Goal: Information Seeking & Learning: Learn about a topic

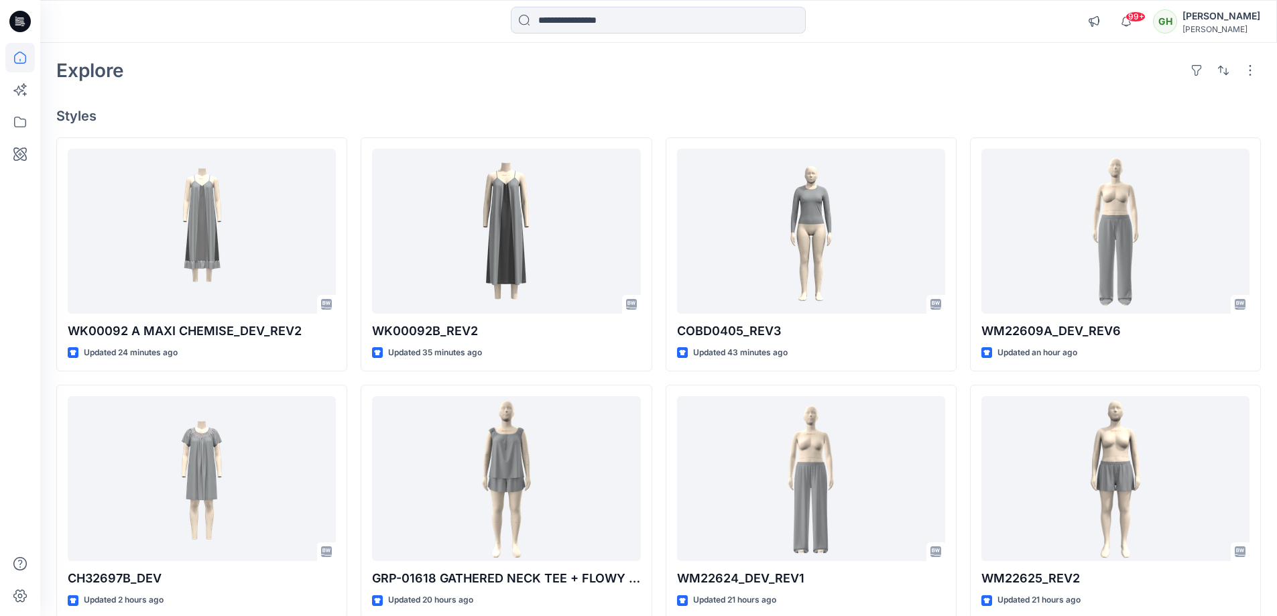
scroll to position [134, 0]
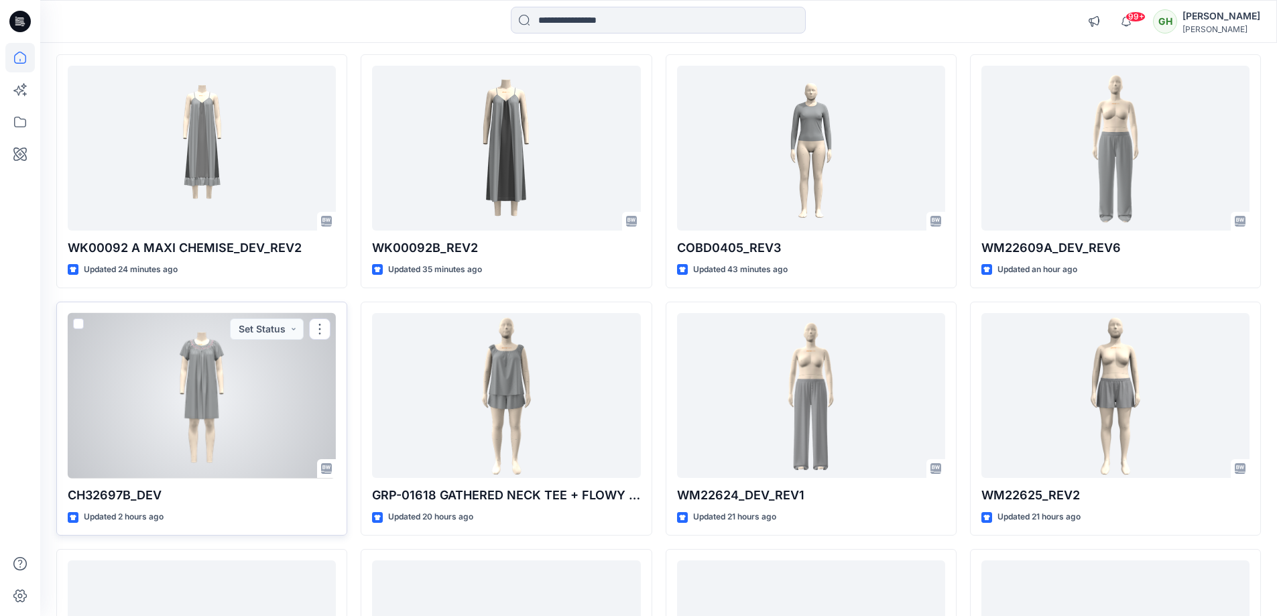
click at [296, 369] on div at bounding box center [202, 396] width 268 height 166
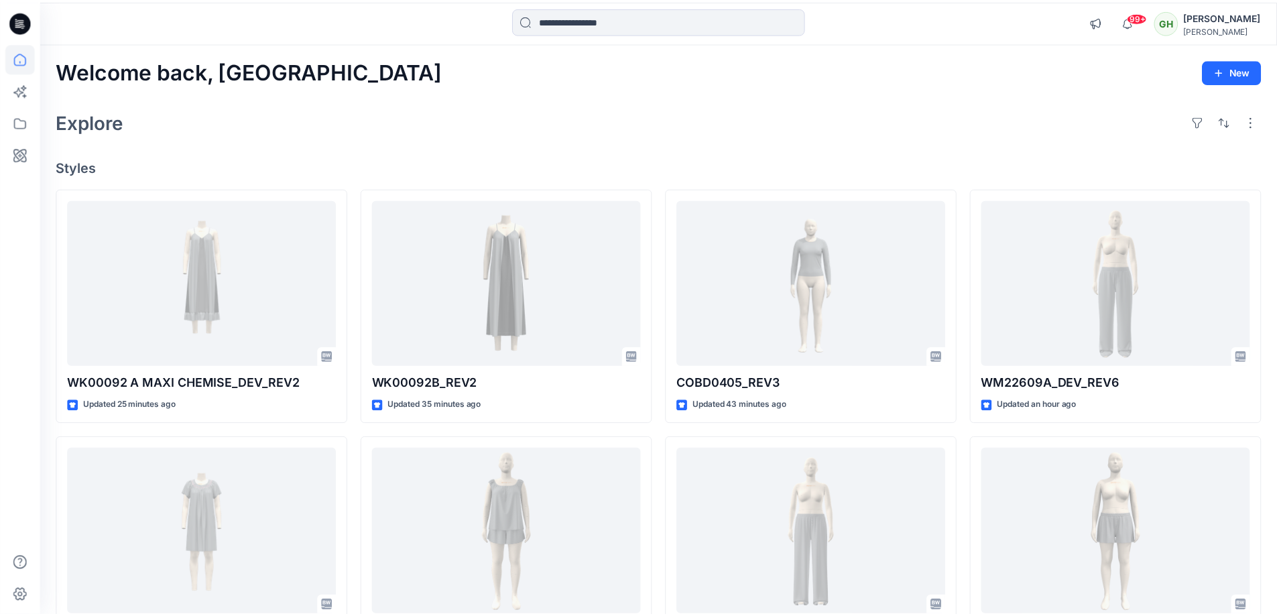
scroll to position [134, 0]
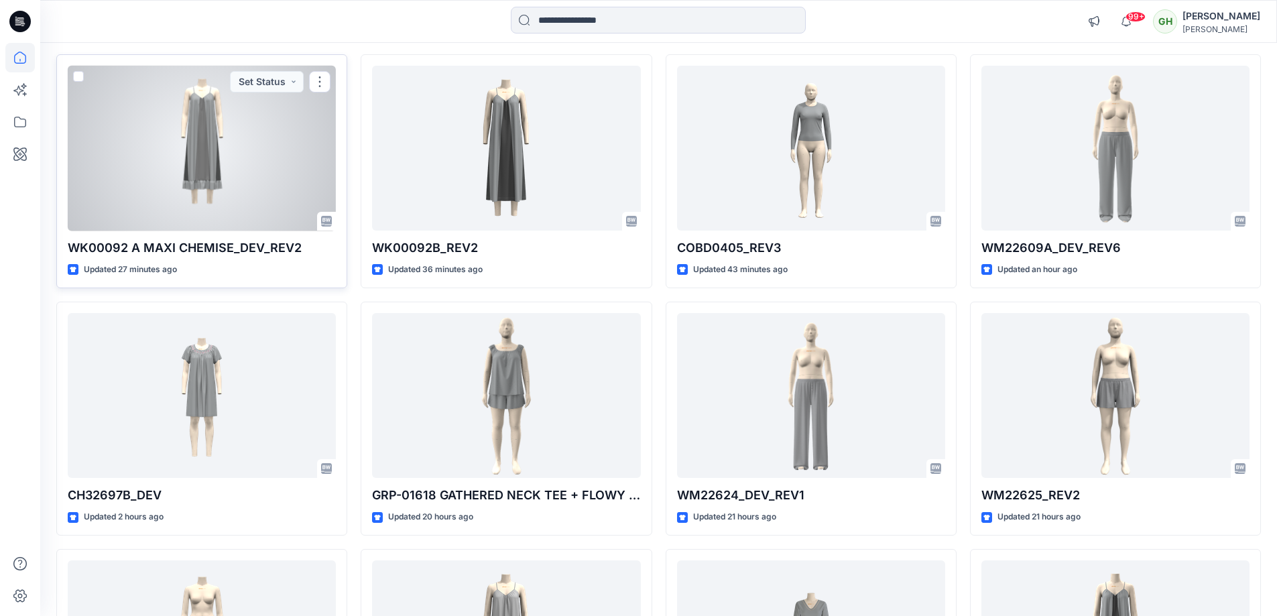
click at [259, 232] on div "WK00092 A MAXI CHEMISE_DEV_REV2 Updated 27 minutes ago Set Status" at bounding box center [201, 171] width 291 height 234
click at [261, 237] on div "WK00092 A MAXI CHEMISE_DEV_REV2 Updated 27 minutes ago Set Status" at bounding box center [201, 171] width 291 height 234
click at [210, 157] on div at bounding box center [202, 149] width 268 height 166
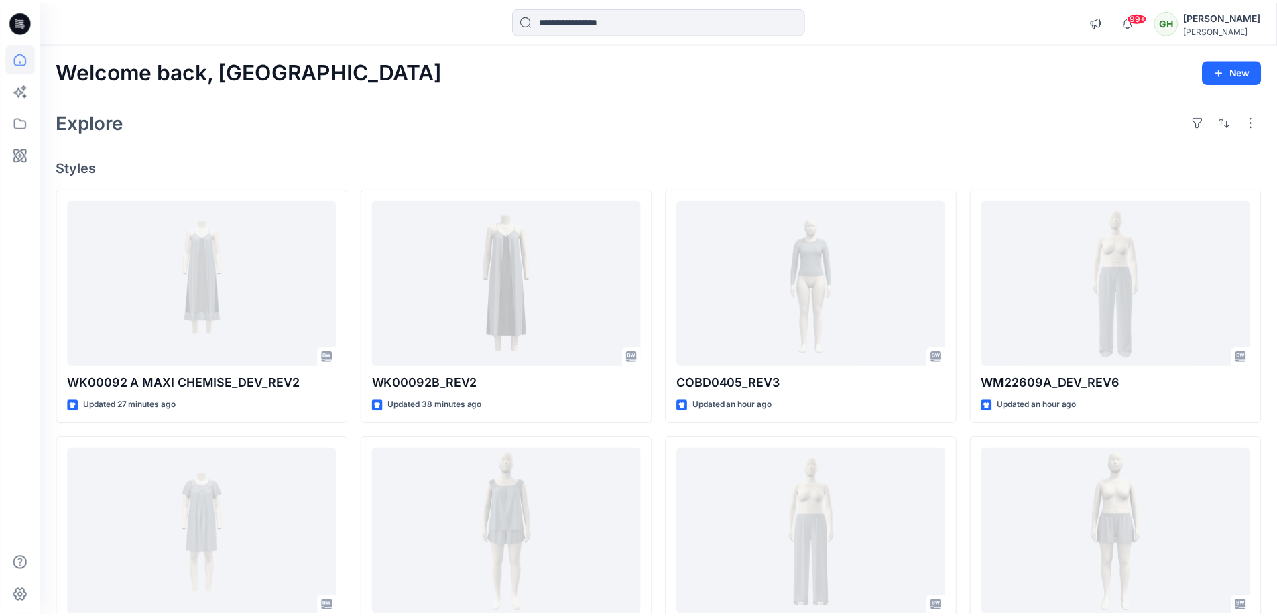
scroll to position [134, 0]
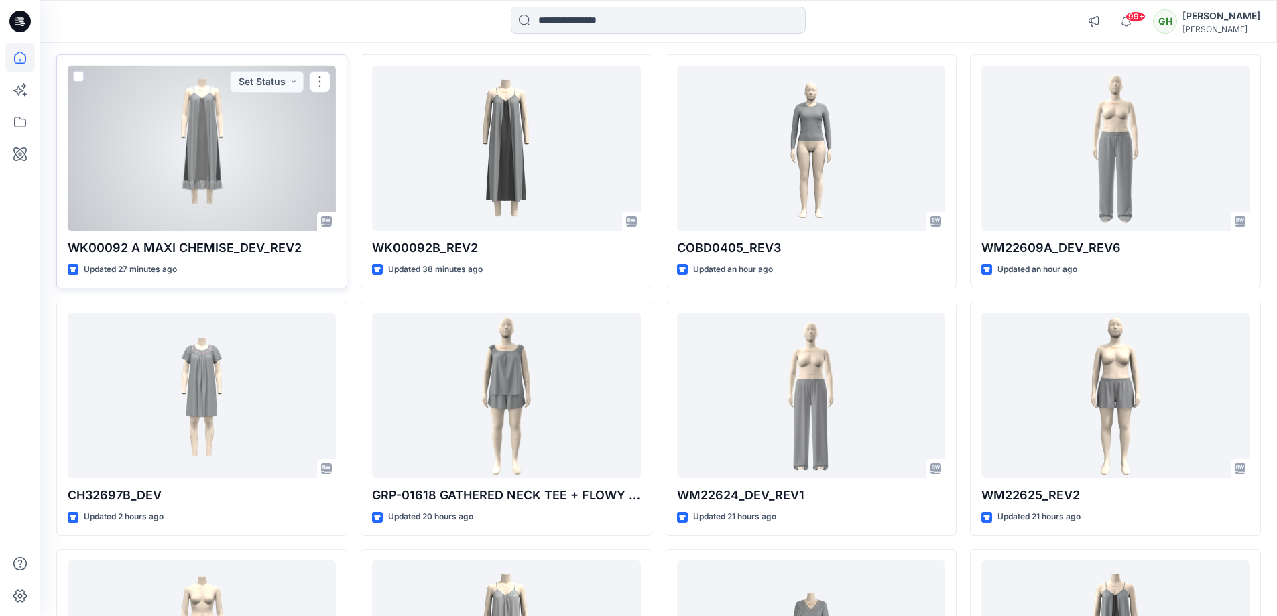
click at [224, 220] on div at bounding box center [202, 149] width 268 height 166
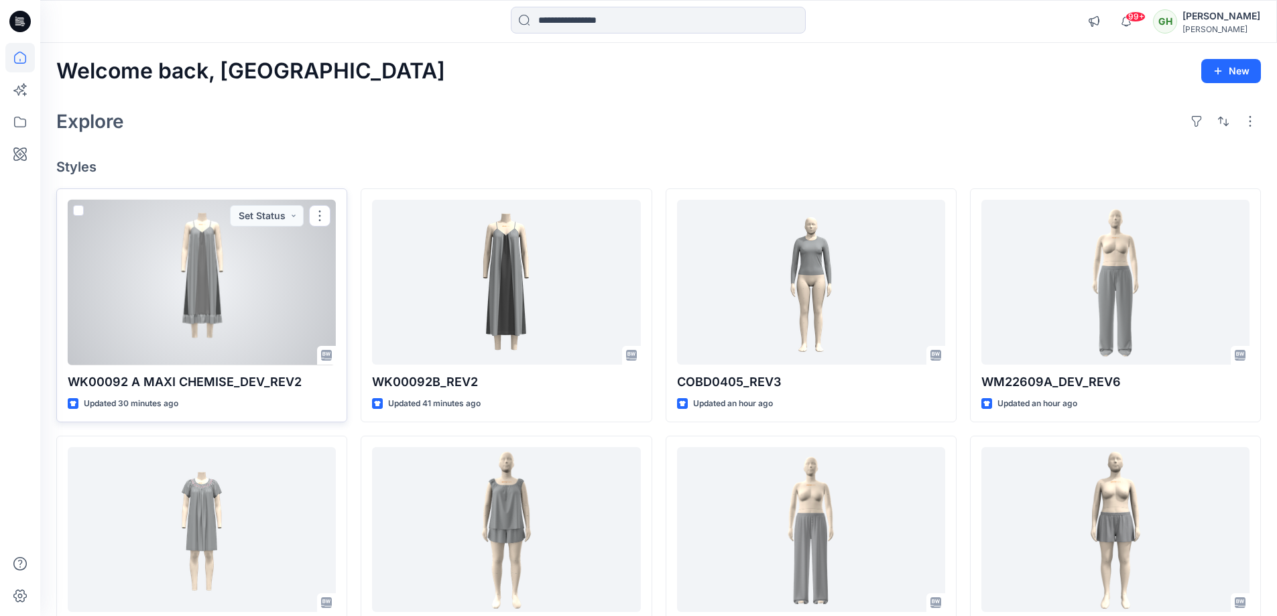
click at [223, 298] on div at bounding box center [202, 283] width 268 height 166
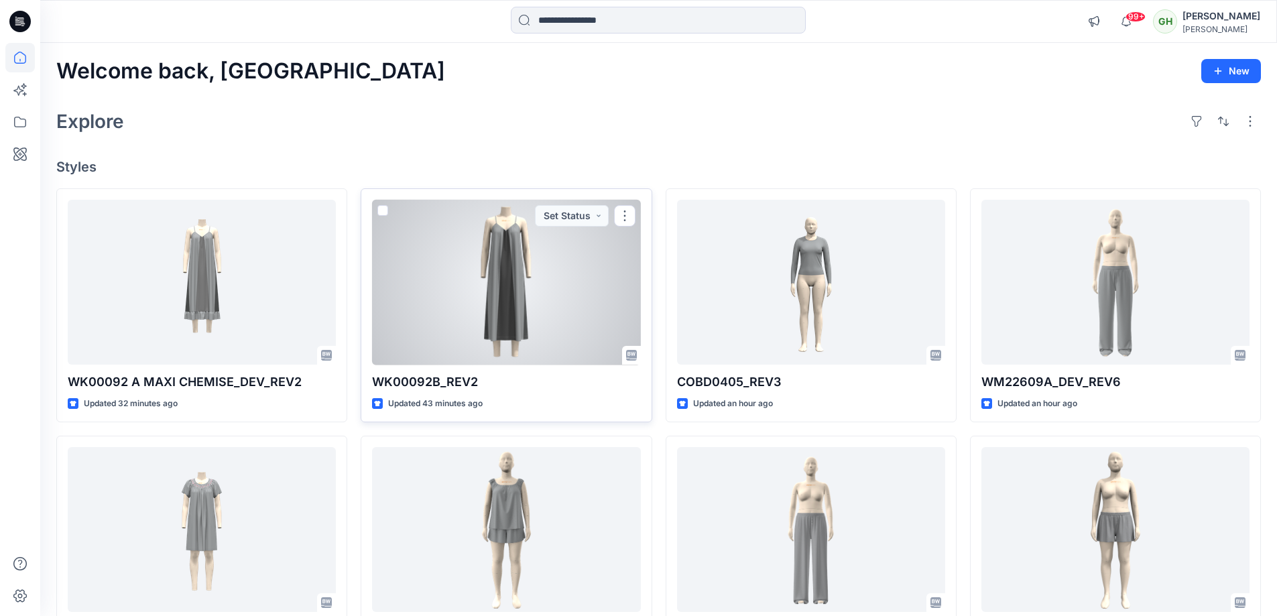
click at [421, 275] on div at bounding box center [506, 283] width 268 height 166
click at [394, 385] on p "WK00092B_REV2" at bounding box center [506, 382] width 268 height 19
click at [444, 350] on div at bounding box center [506, 283] width 268 height 166
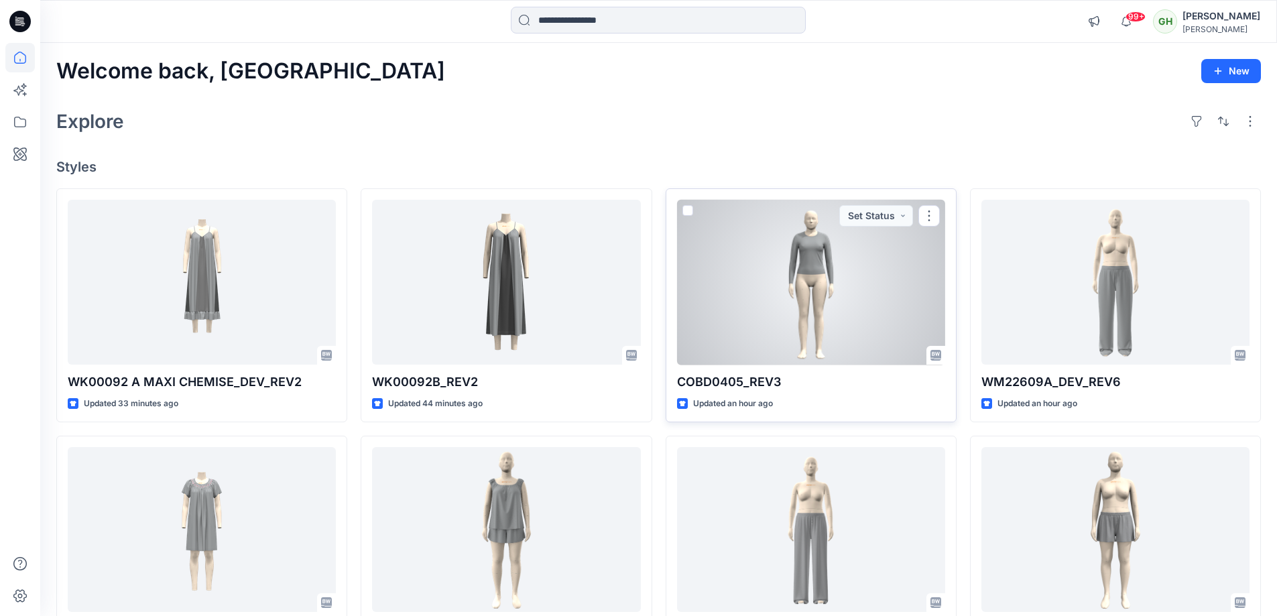
click at [730, 288] on div at bounding box center [811, 283] width 268 height 166
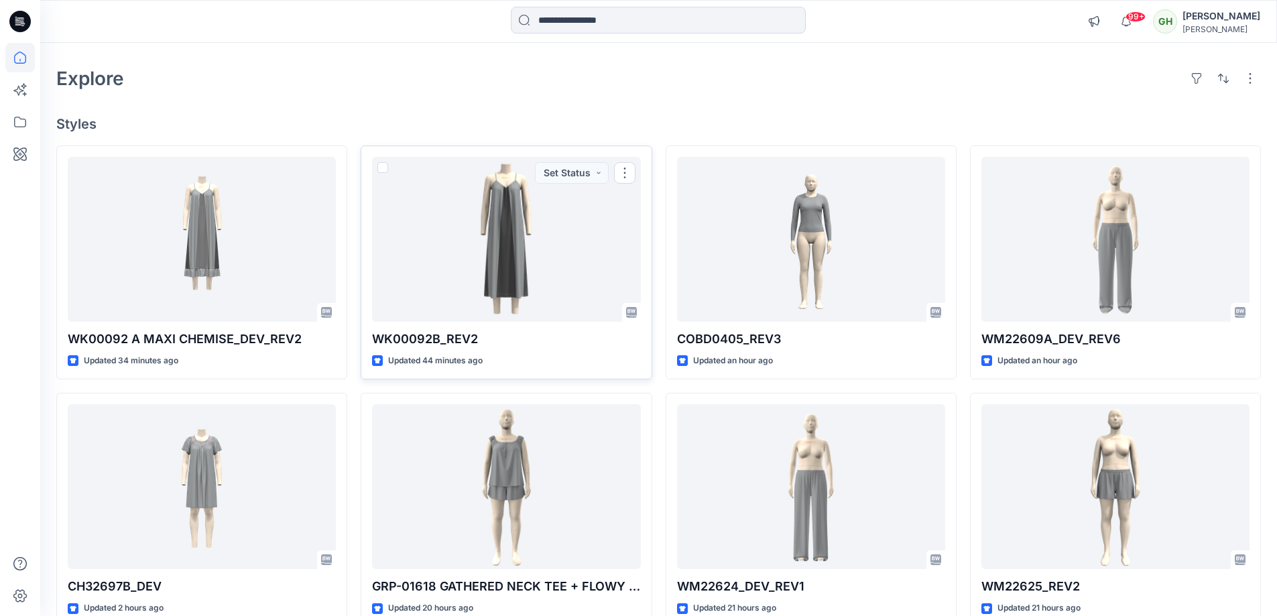
scroll to position [67, 0]
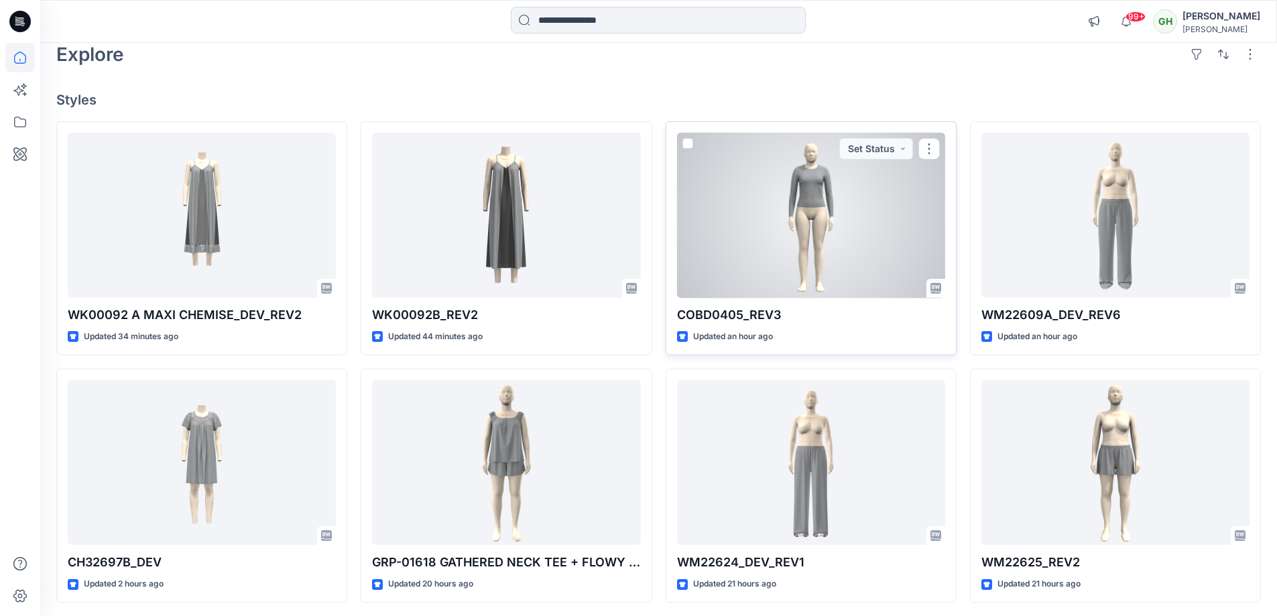
click at [752, 261] on div at bounding box center [811, 216] width 268 height 166
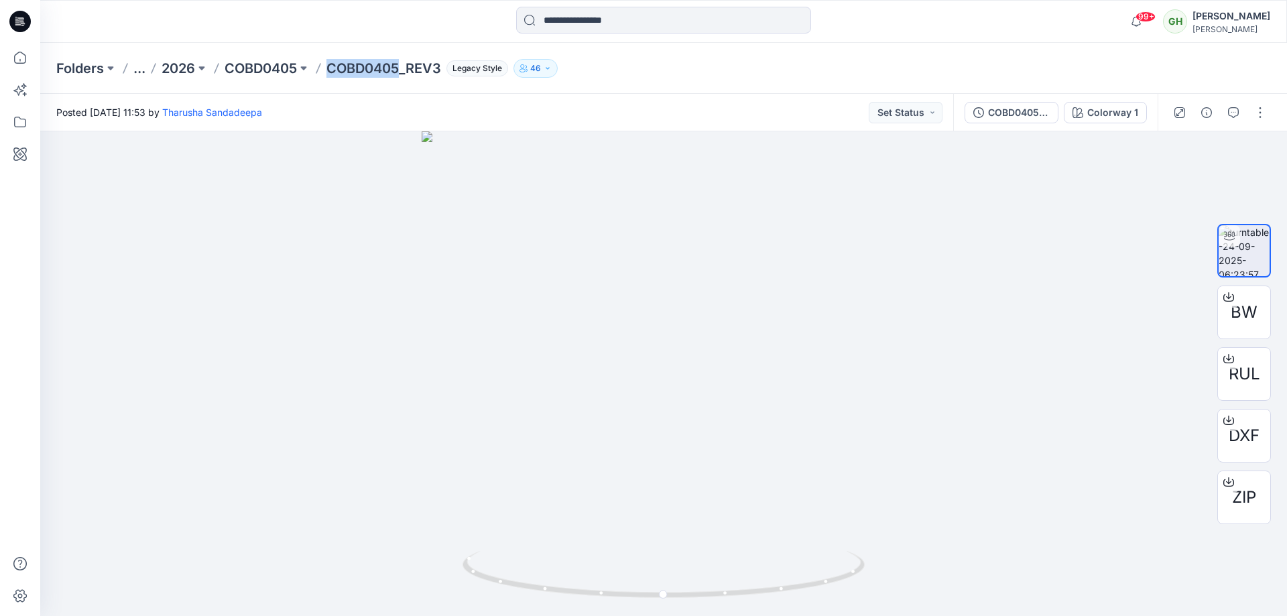
drag, startPoint x: 333, startPoint y: 68, endPoint x: 399, endPoint y: 75, distance: 66.7
click at [399, 75] on p "COBD0405_REV3" at bounding box center [383, 68] width 115 height 19
copy p "COBD0405"
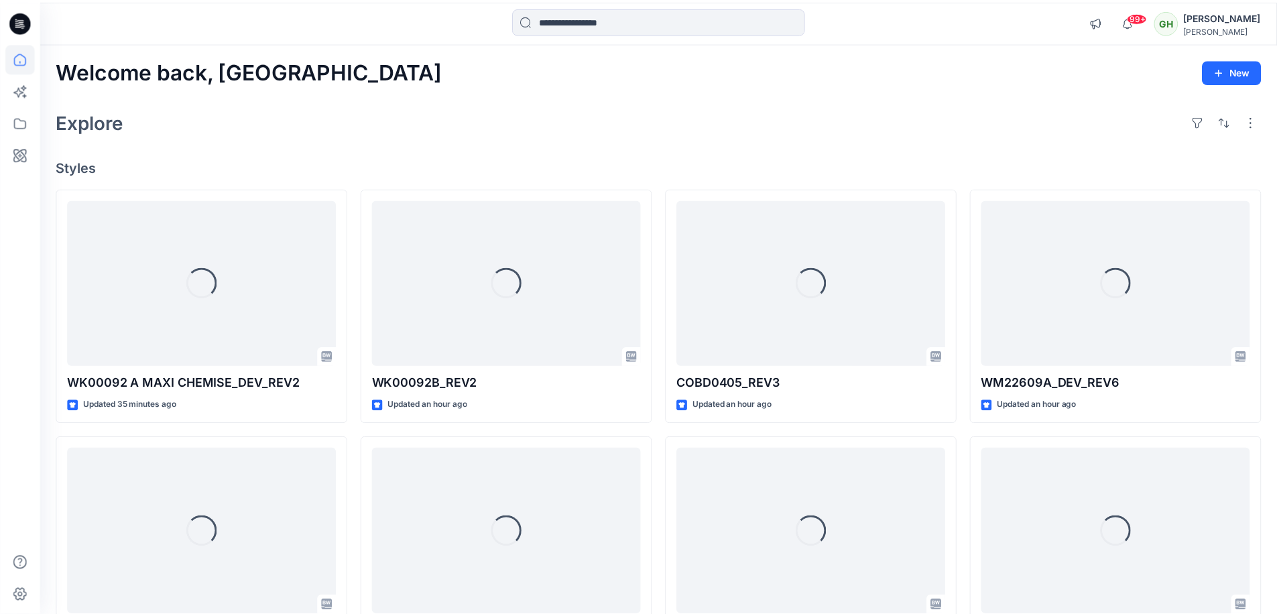
scroll to position [67, 0]
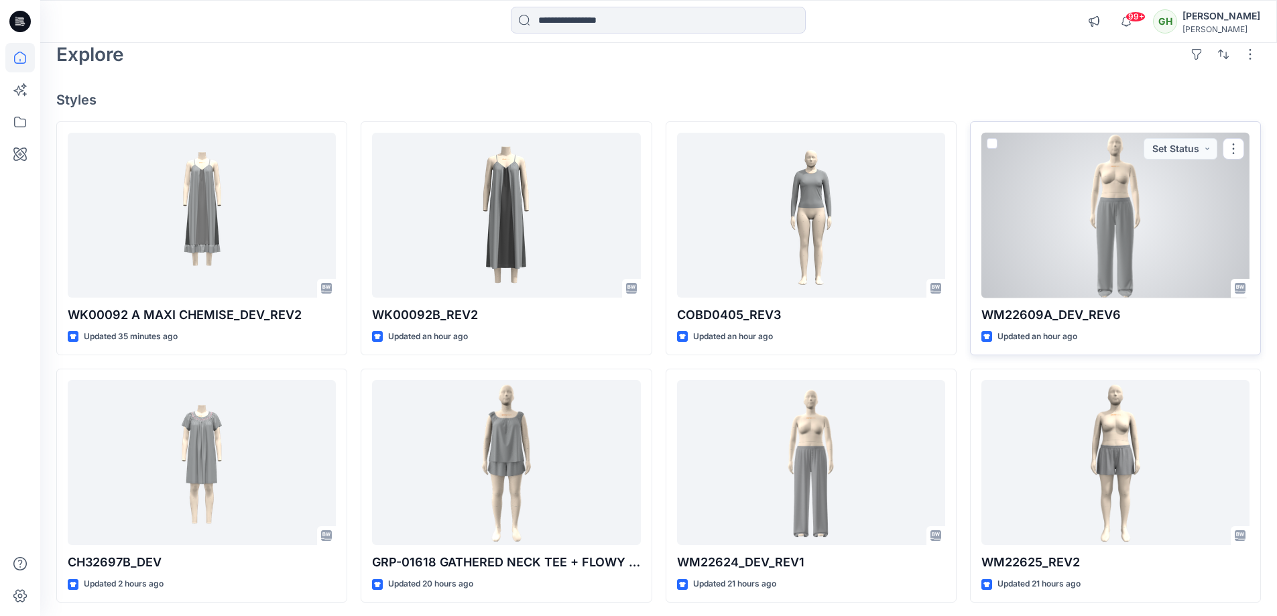
click at [1010, 288] on div at bounding box center [1115, 216] width 268 height 166
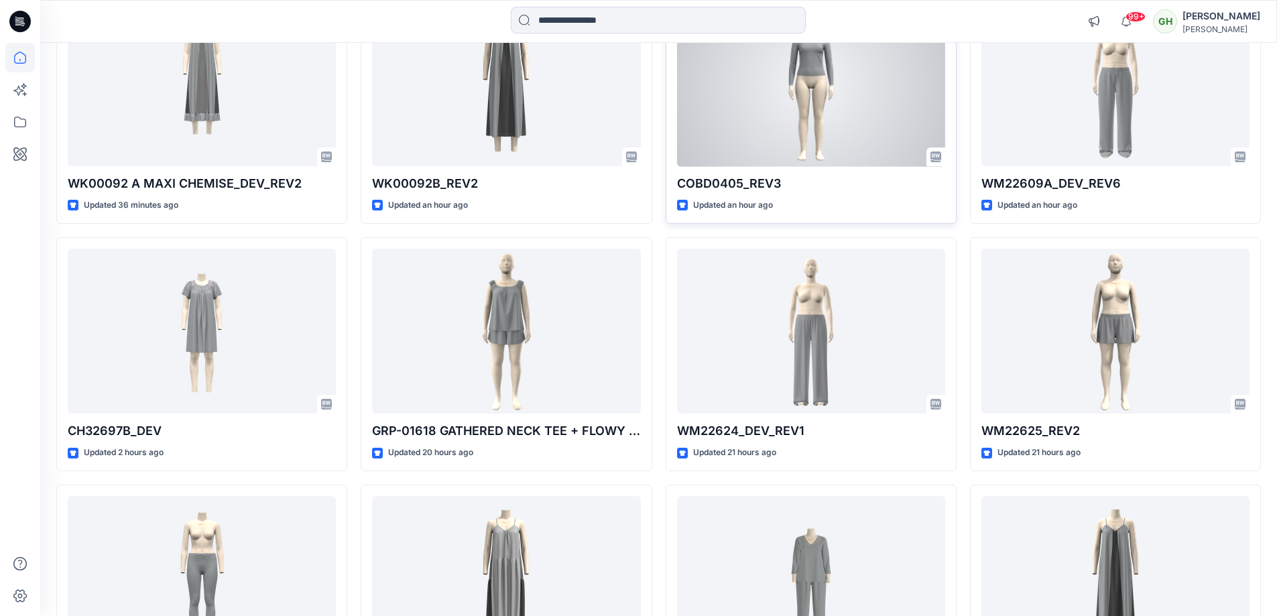
scroll to position [201, 0]
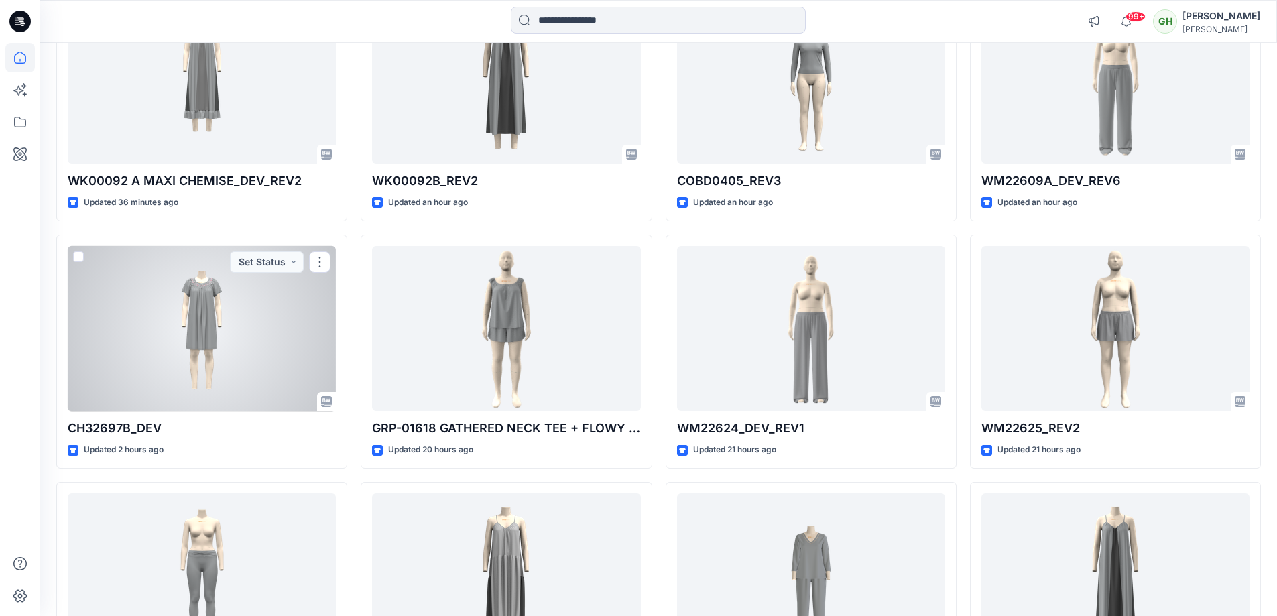
click at [170, 320] on div at bounding box center [202, 329] width 268 height 166
